Goal: Task Accomplishment & Management: Use online tool/utility

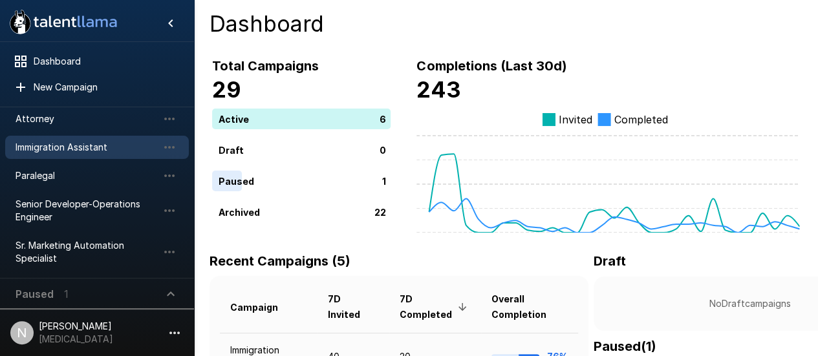
scroll to position [41, 0]
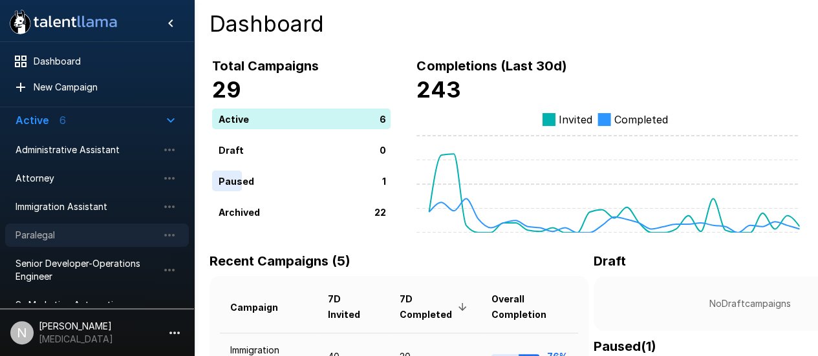
click at [32, 230] on span "Paralegal" at bounding box center [87, 235] width 142 height 13
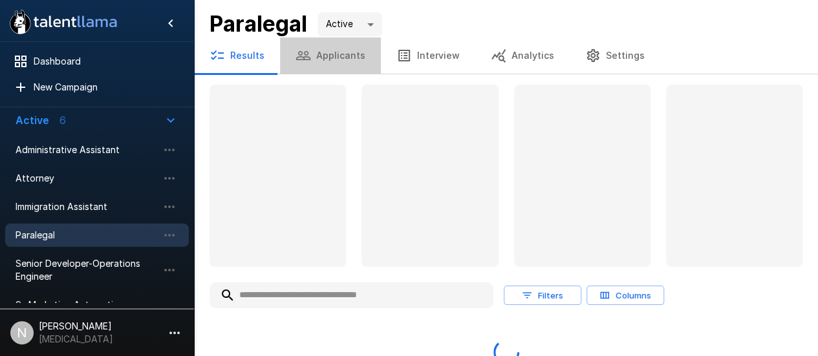
click at [334, 58] on button "Applicants" at bounding box center [330, 56] width 101 height 36
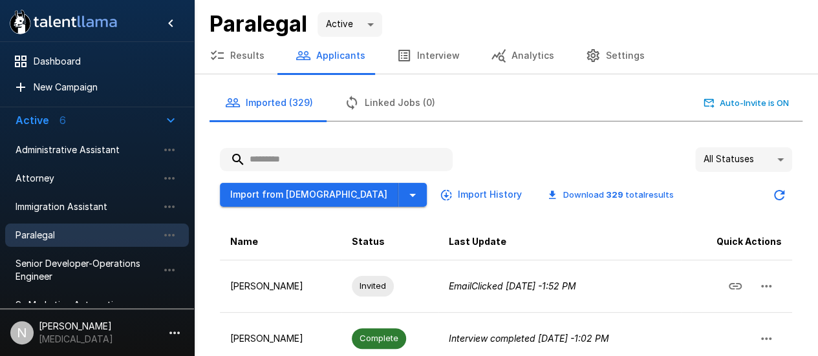
click at [313, 155] on input "text" at bounding box center [336, 159] width 233 height 23
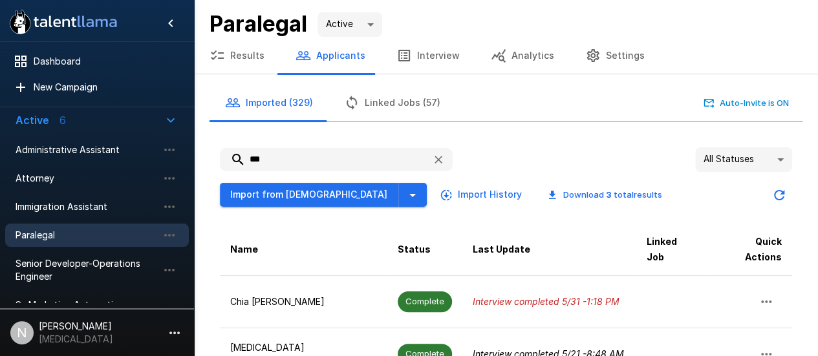
click at [304, 160] on input "***" at bounding box center [321, 159] width 202 height 23
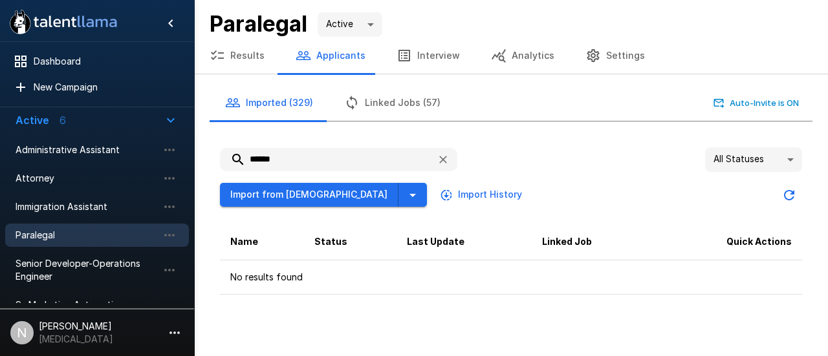
type input "******"
click at [362, 104] on button "Linked Jobs (57)" at bounding box center [392, 103] width 127 height 36
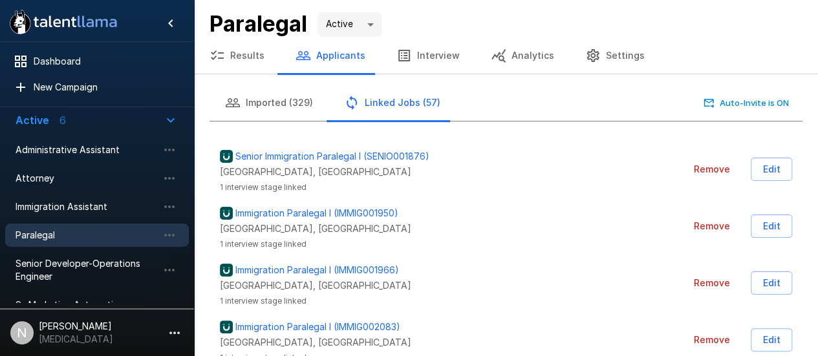
click at [312, 65] on button "Applicants" at bounding box center [330, 56] width 101 height 36
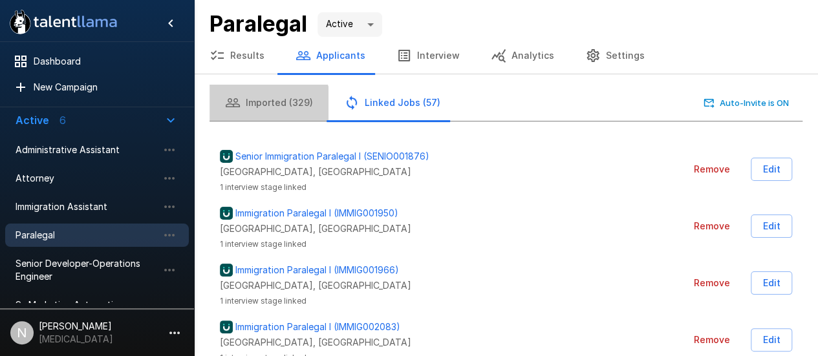
click at [266, 107] on button "Imported (329)" at bounding box center [269, 103] width 119 height 36
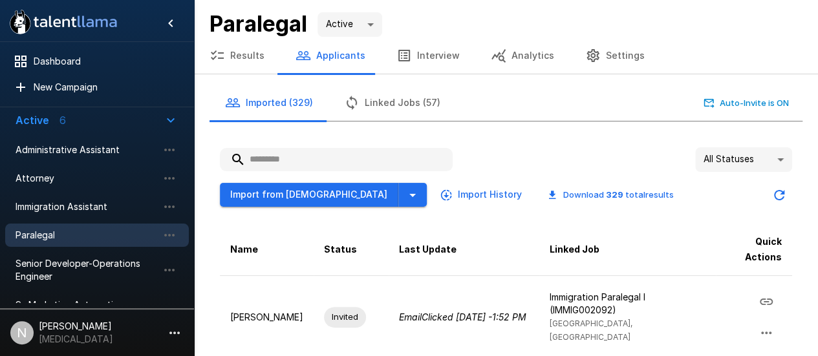
click at [318, 151] on input "text" at bounding box center [336, 159] width 233 height 23
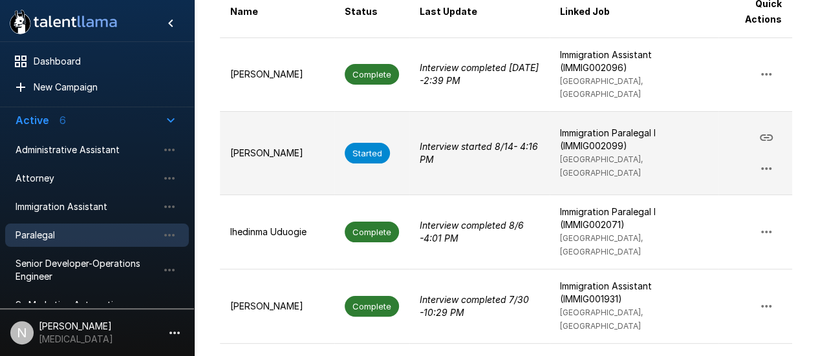
scroll to position [259, 0]
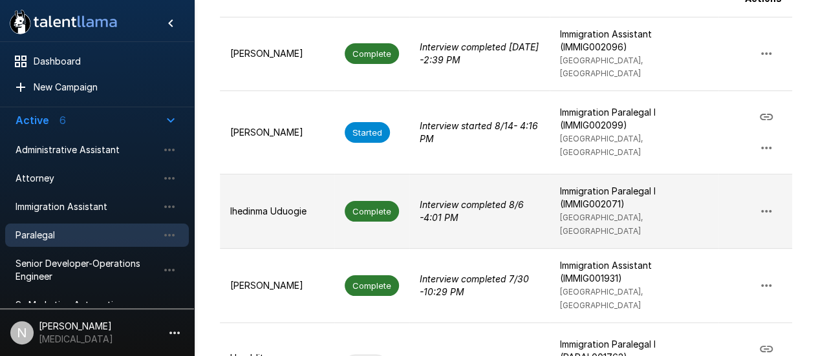
type input "**"
click at [286, 205] on p "Ihedinma Uduogie" at bounding box center [277, 211] width 94 height 13
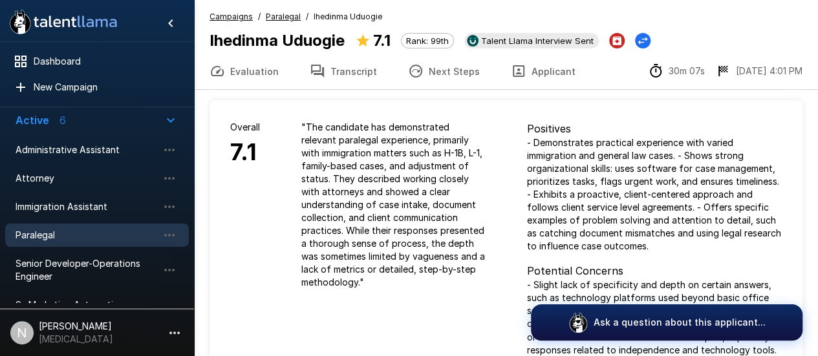
click at [368, 70] on button "Transcript" at bounding box center [343, 71] width 98 height 36
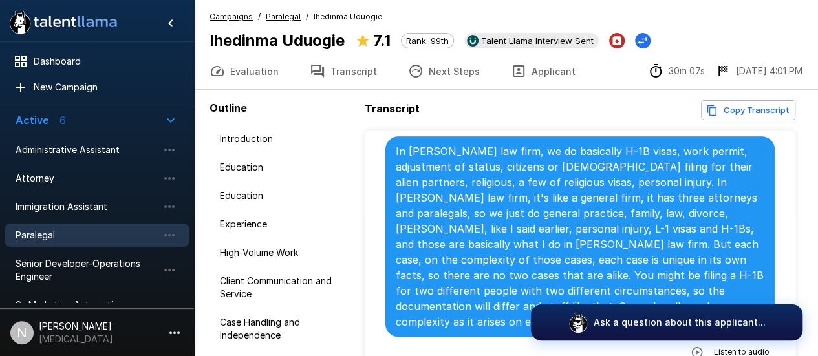
scroll to position [905, 0]
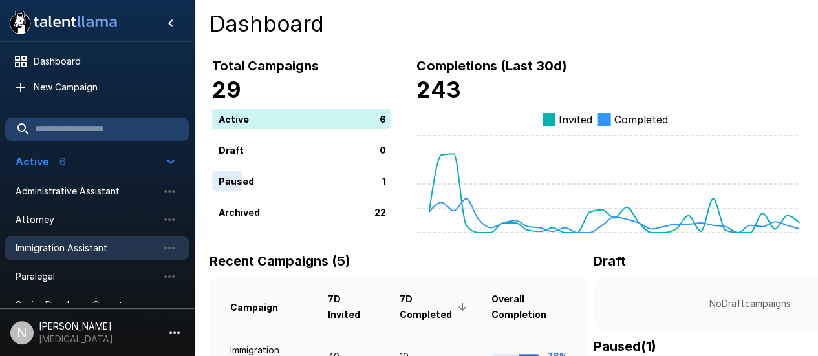
click at [74, 249] on span "Immigration Assistant" at bounding box center [87, 248] width 142 height 13
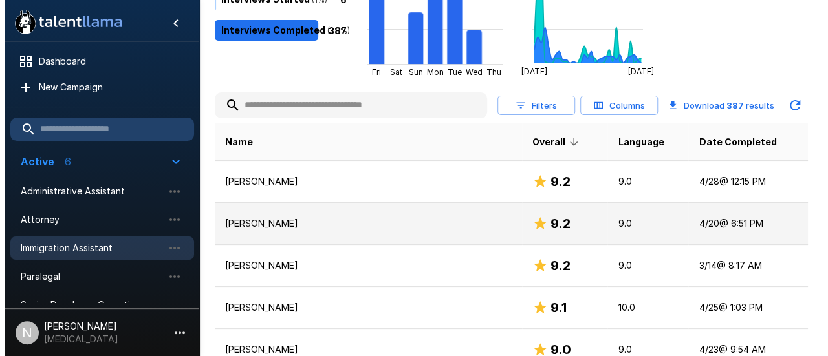
scroll to position [129, 0]
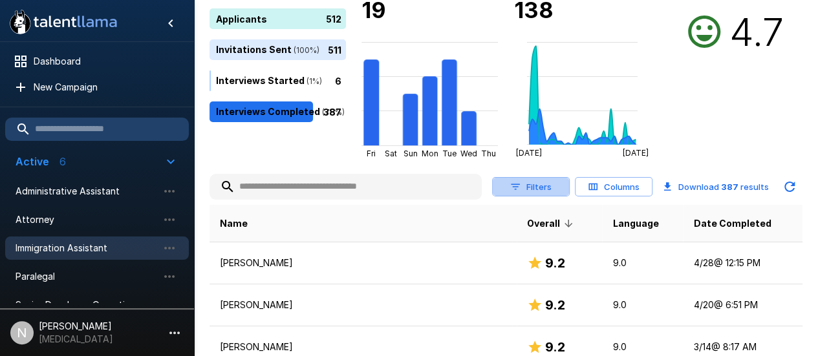
click at [528, 184] on button "Filters" at bounding box center [531, 187] width 78 height 20
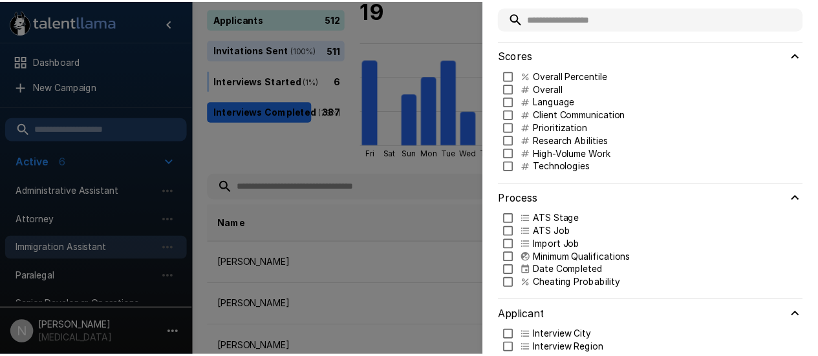
scroll to position [0, 0]
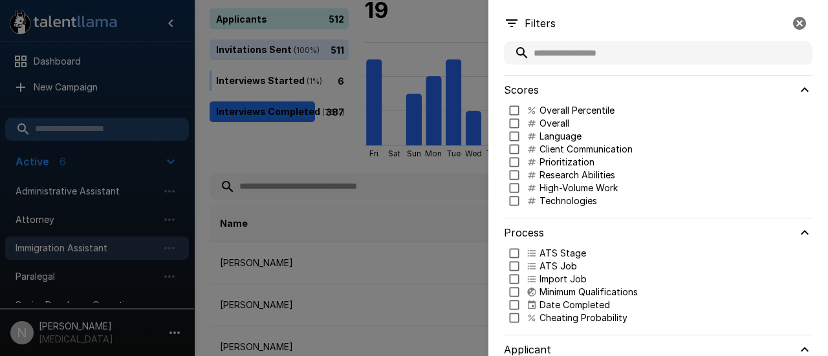
click at [793, 27] on icon "button" at bounding box center [799, 23] width 13 height 13
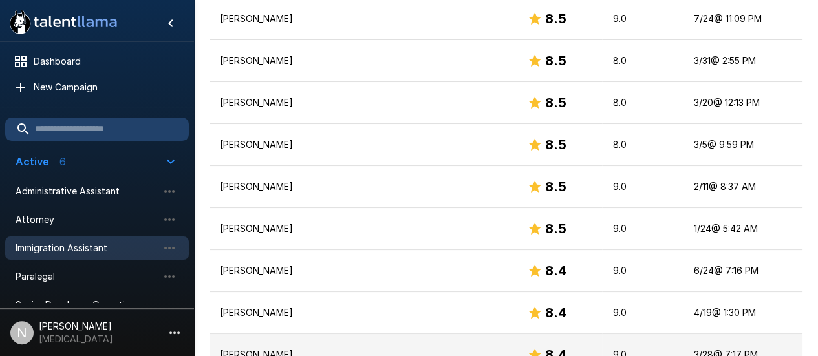
scroll to position [1552, 0]
